Goal: Find contact information: Find contact information

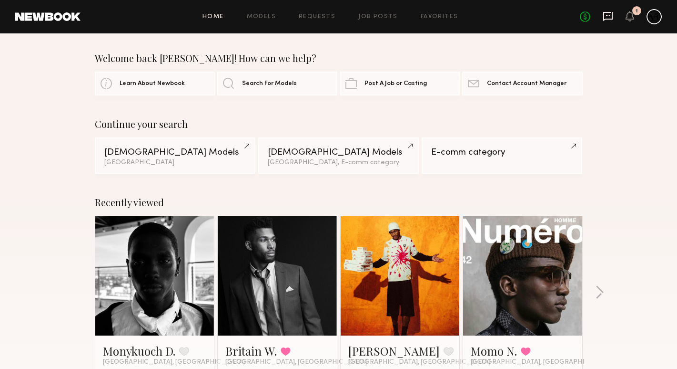
click at [612, 20] on icon at bounding box center [609, 16] width 10 height 9
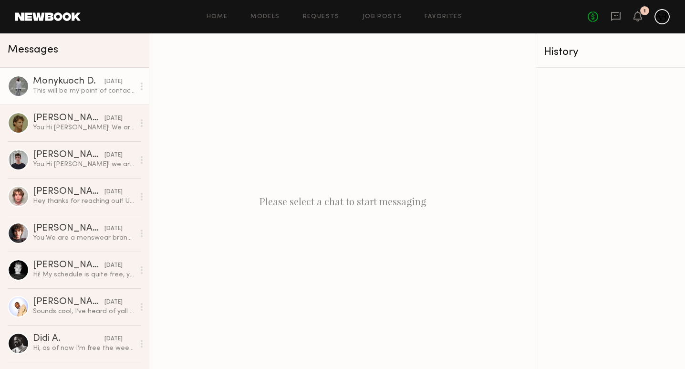
click at [58, 93] on div "This will be my point of contact [PERSON_NAME][EMAIL_ADDRESS][DOMAIN_NAME]" at bounding box center [84, 90] width 102 height 9
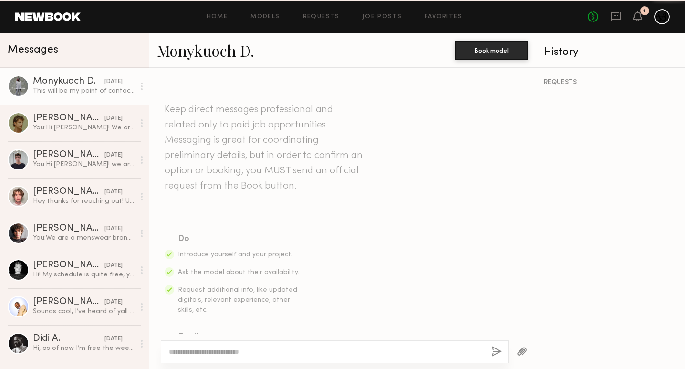
scroll to position [345, 0]
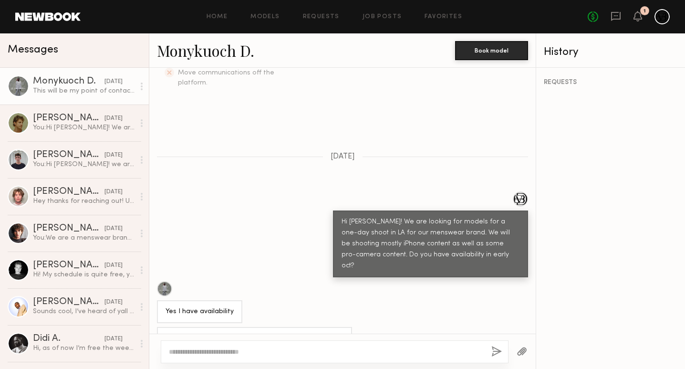
click at [251, 333] on div "This will be my point of contact [PERSON_NAME][EMAIL_ADDRESS][DOMAIN_NAME]" at bounding box center [254, 344] width 178 height 22
click at [267, 333] on div "This will be my point of contact [PERSON_NAME][EMAIL_ADDRESS][DOMAIN_NAME]" at bounding box center [254, 344] width 178 height 22
drag, startPoint x: 282, startPoint y: 314, endPoint x: 164, endPoint y: 316, distance: 117.3
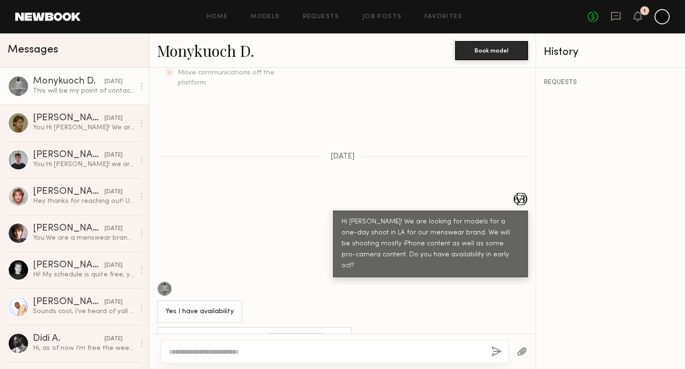
click at [164, 327] on div "This will be my point of contact [PERSON_NAME][EMAIL_ADDRESS][DOMAIN_NAME]" at bounding box center [254, 344] width 195 height 34
copy div "[EMAIL_ADDRESS][DOMAIN_NAME]"
drag, startPoint x: 263, startPoint y: 51, endPoint x: 156, endPoint y: 50, distance: 106.3
click at [156, 50] on div "Monykuoch D. Book model" at bounding box center [342, 50] width 386 height 34
copy link "Monykuoch D."
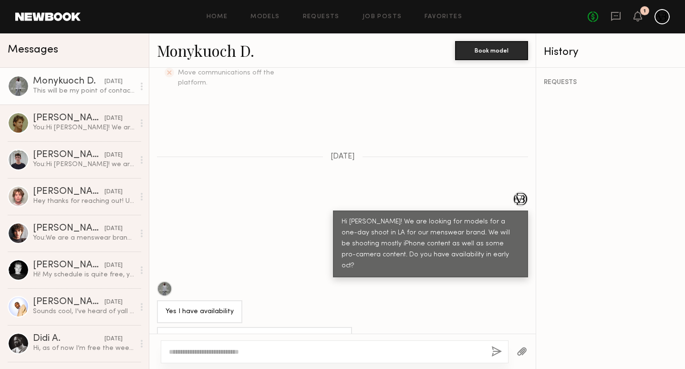
click at [181, 333] on div "This will be my point of contact [PERSON_NAME][EMAIL_ADDRESS][DOMAIN_NAME]" at bounding box center [254, 344] width 178 height 22
click at [251, 333] on div "This will be my point of contact [PERSON_NAME][EMAIL_ADDRESS][DOMAIN_NAME]" at bounding box center [254, 344] width 178 height 22
click at [259, 333] on div "This will be my point of contact [PERSON_NAME][EMAIL_ADDRESS][DOMAIN_NAME]" at bounding box center [254, 344] width 178 height 22
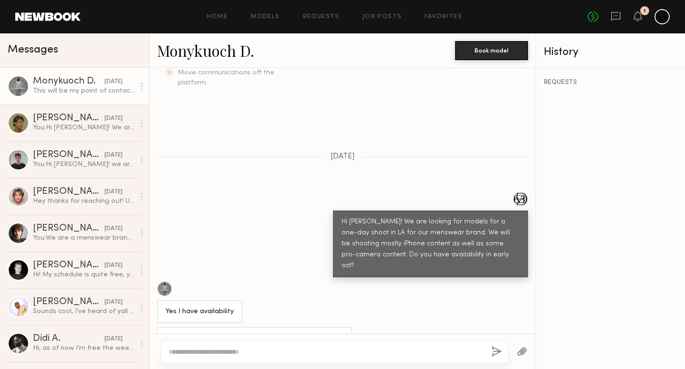
click at [259, 333] on div "This will be my point of contact [PERSON_NAME][EMAIL_ADDRESS][DOMAIN_NAME]" at bounding box center [254, 344] width 178 height 22
drag, startPoint x: 266, startPoint y: 314, endPoint x: 164, endPoint y: 316, distance: 102.0
click at [164, 327] on div "This will be my point of contact [PERSON_NAME][EMAIL_ADDRESS][DOMAIN_NAME]" at bounding box center [254, 344] width 195 height 34
copy div "[EMAIL_ADDRESS][DOMAIN_NAME]"
drag, startPoint x: 259, startPoint y: 50, endPoint x: 154, endPoint y: 48, distance: 104.9
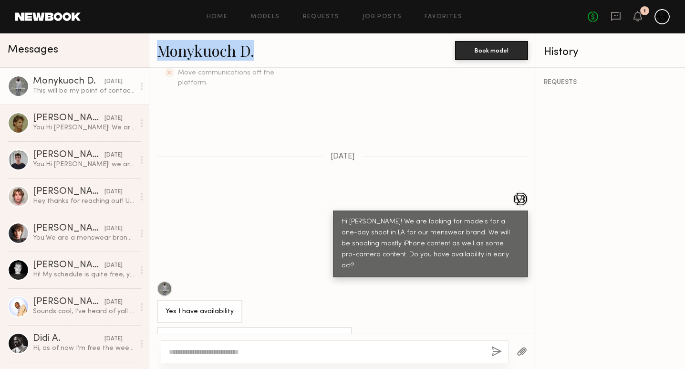
click at [154, 48] on div "Monykuoch D. Book model" at bounding box center [342, 50] width 386 height 34
copy link "Monykuoch D."
